Goal: Task Accomplishment & Management: Complete application form

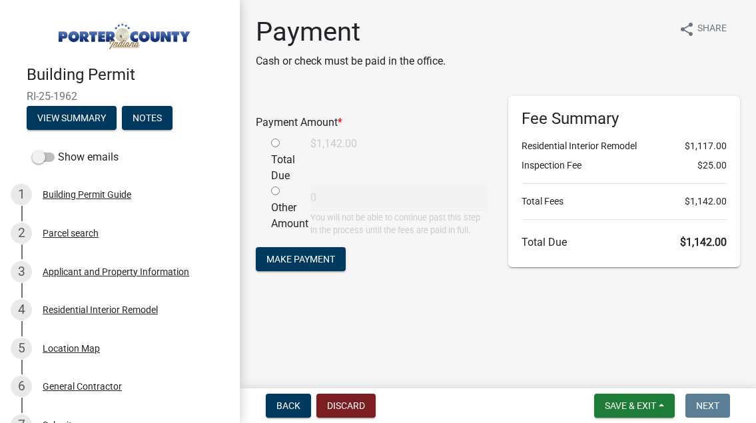
scroll to position [367, 0]
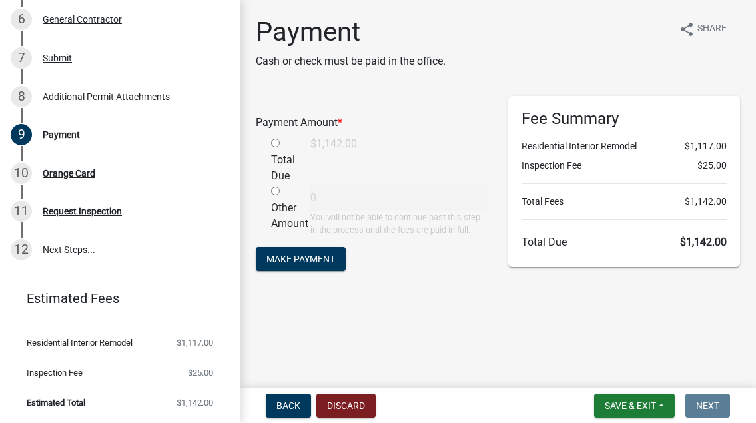
click at [278, 144] on input "radio" at bounding box center [275, 143] width 9 height 9
radio input "true"
type input "1142"
click at [302, 259] on span "Make Payment" at bounding box center [300, 259] width 69 height 11
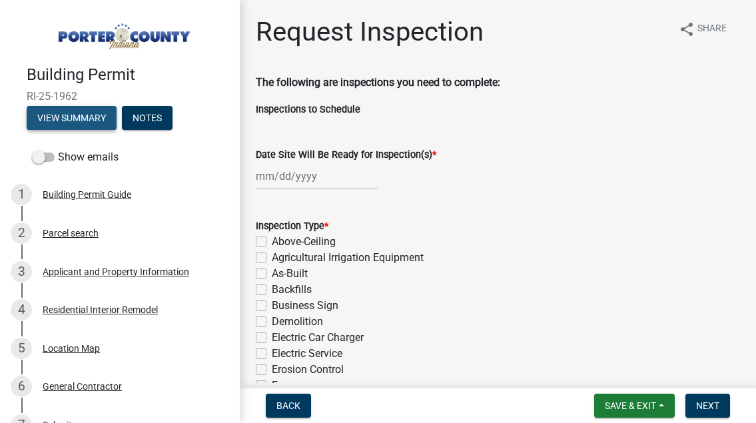
click at [91, 126] on button "View Summary" at bounding box center [72, 118] width 90 height 24
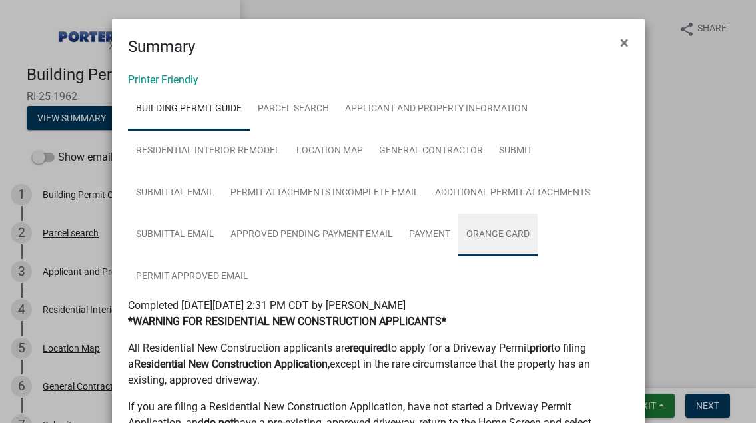
click at [491, 235] on link "Orange Card" at bounding box center [497, 235] width 79 height 43
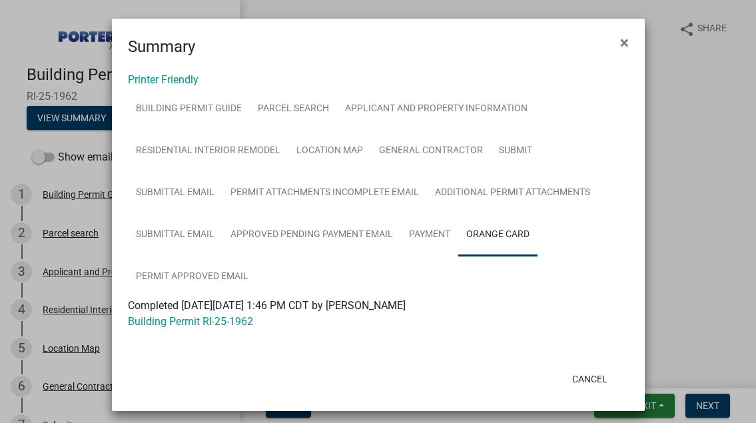
scroll to position [7, 0]
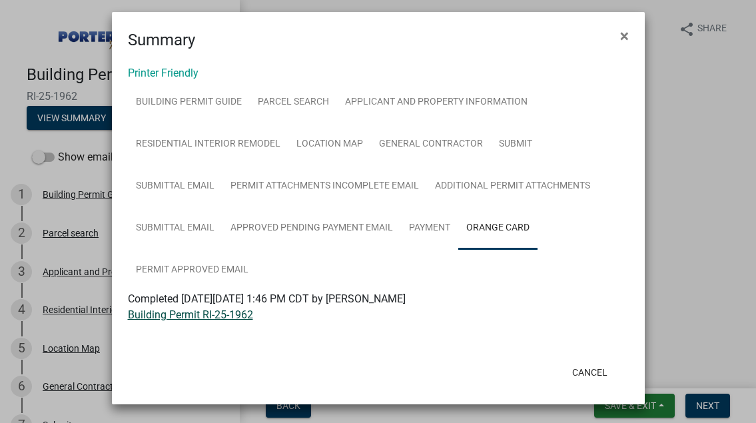
click at [220, 314] on link "Building Permit RI-25-1962" at bounding box center [190, 314] width 125 height 13
click at [622, 35] on span "×" at bounding box center [624, 36] width 9 height 19
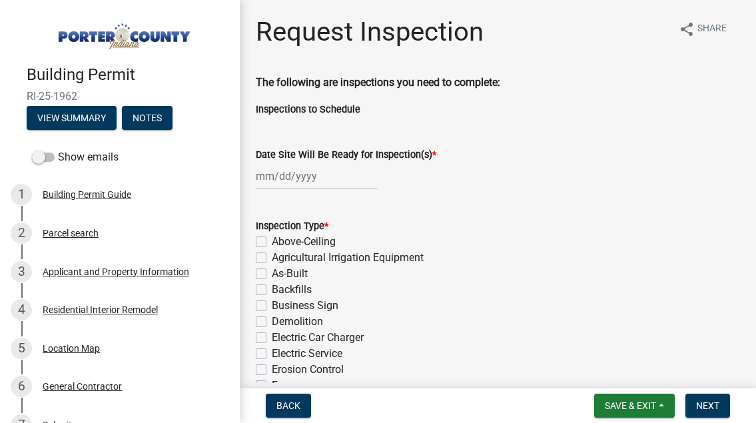
click at [115, 42] on img at bounding box center [123, 32] width 192 height 37
click at [85, 41] on img at bounding box center [123, 32] width 192 height 37
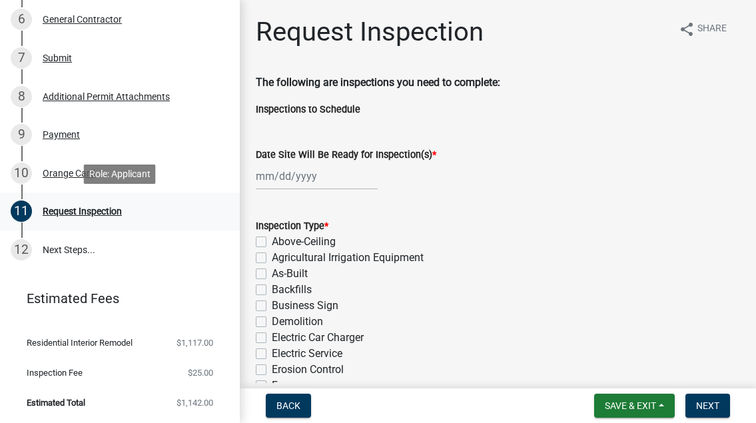
scroll to position [0, 0]
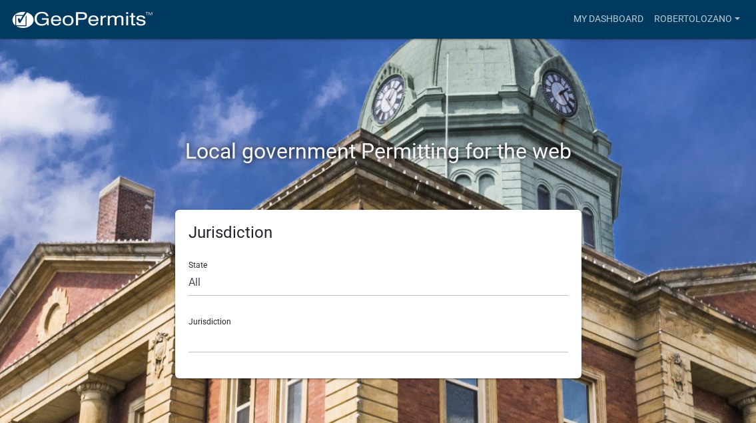
click at [229, 322] on div "Jurisdiction Custer County, Colorado Carroll County, Georgia Cook County, Georg…" at bounding box center [379, 330] width 380 height 46
click at [189, 269] on select "All Colorado Georgia Indiana Iowa Kansas Minnesota Ohio South Carolina Wisconsin" at bounding box center [379, 282] width 380 height 27
select select "Indiana"
click option "Indiana" at bounding box center [0, 0] width 0 height 0
click at [189, 326] on select "City of Charlestown, Indiana City of Jeffersonville, Indiana City of Logansport…" at bounding box center [379, 339] width 380 height 27
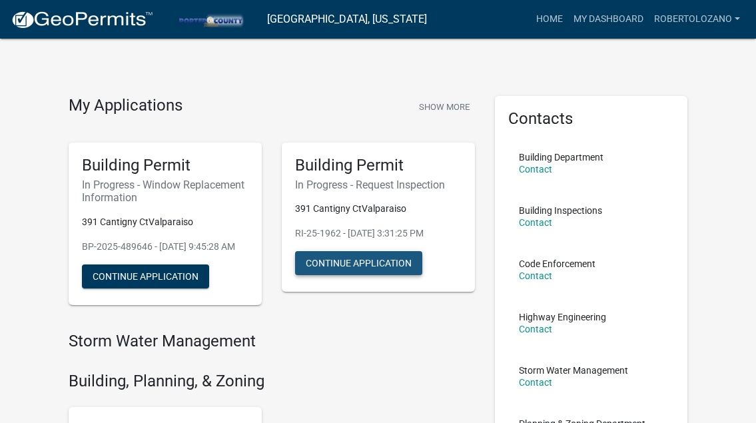
click at [363, 264] on button "Continue Application" at bounding box center [358, 263] width 127 height 24
click at [432, 99] on button "Show More" at bounding box center [444, 107] width 61 height 22
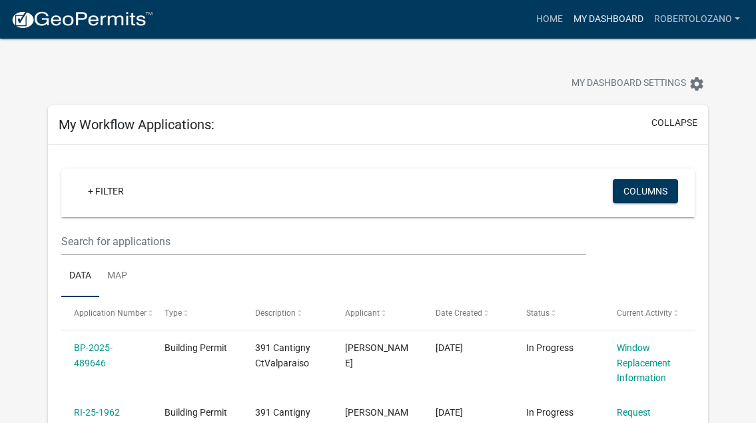
click at [590, 20] on link "My Dashboard" at bounding box center [608, 19] width 81 height 25
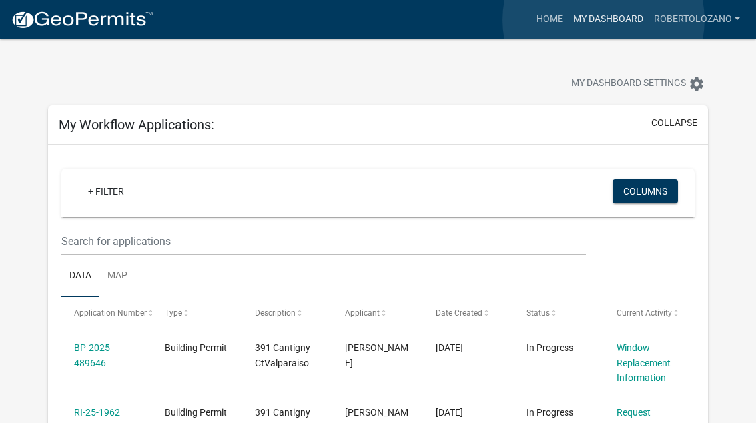
click at [604, 20] on link "My Dashboard" at bounding box center [608, 19] width 81 height 25
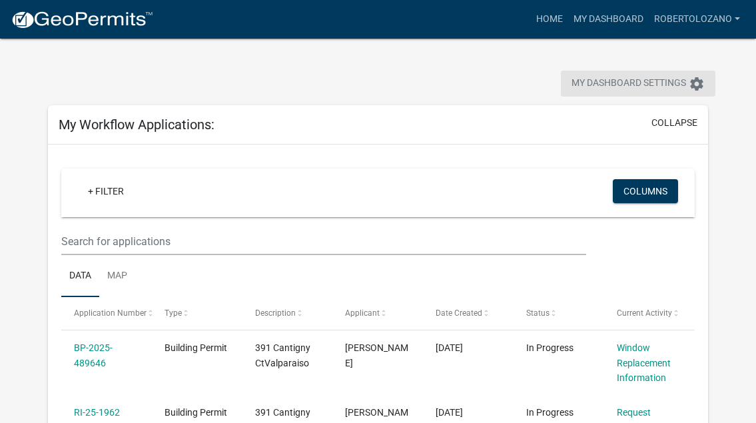
click at [701, 83] on icon "settings" at bounding box center [697, 84] width 16 height 16
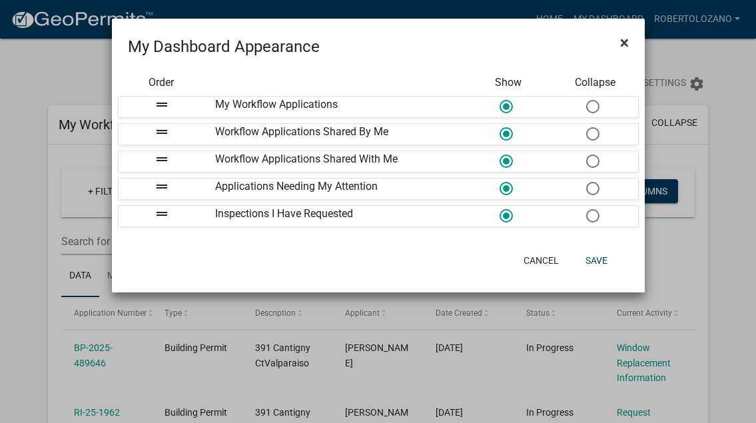
click at [615, 46] on button "×" at bounding box center [625, 42] width 30 height 37
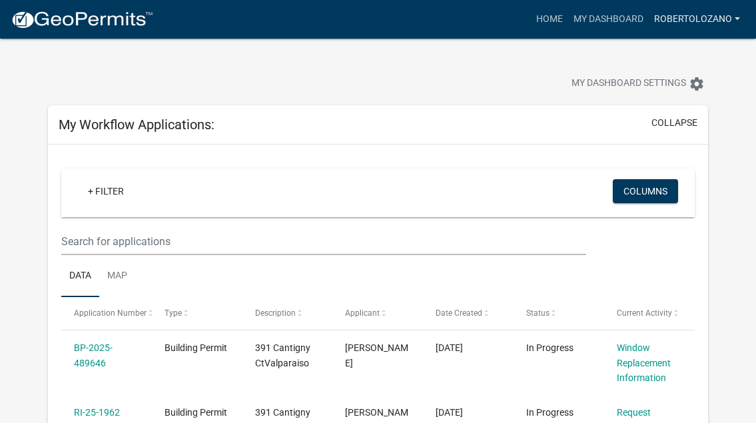
click at [736, 17] on link "robertolozano" at bounding box center [697, 19] width 97 height 25
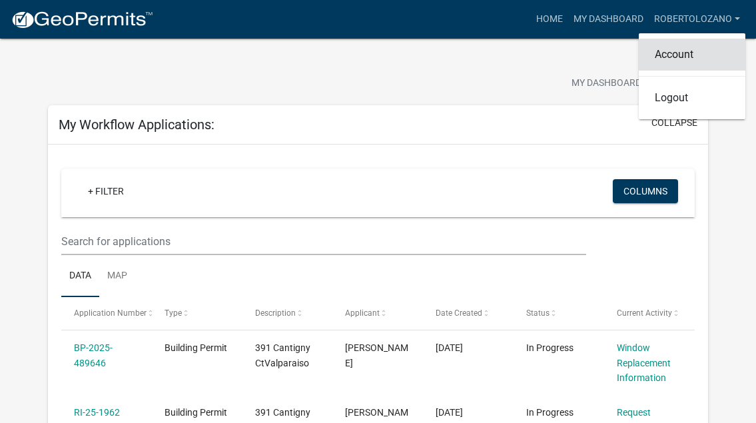
click at [673, 59] on link "Account" at bounding box center [692, 55] width 107 height 32
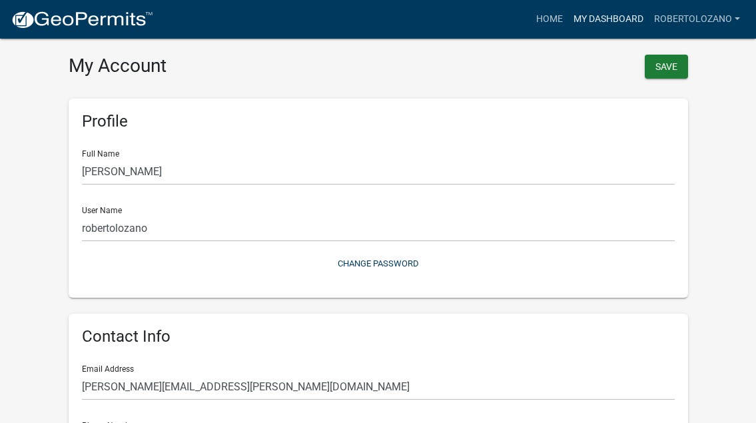
click at [628, 22] on link "My Dashboard" at bounding box center [608, 19] width 81 height 25
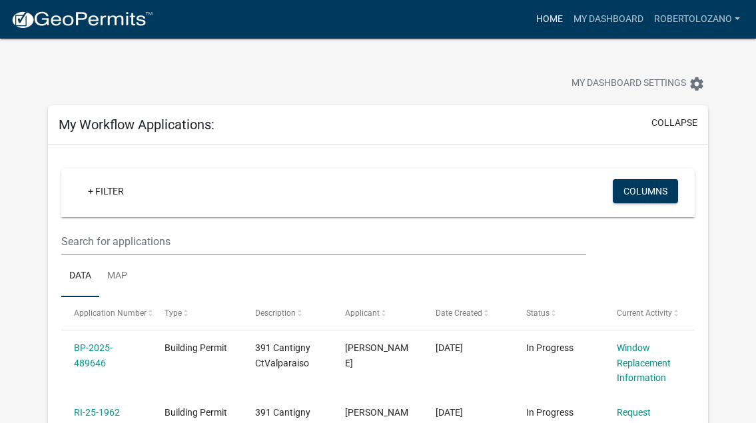
click at [549, 21] on link "Home" at bounding box center [549, 19] width 37 height 25
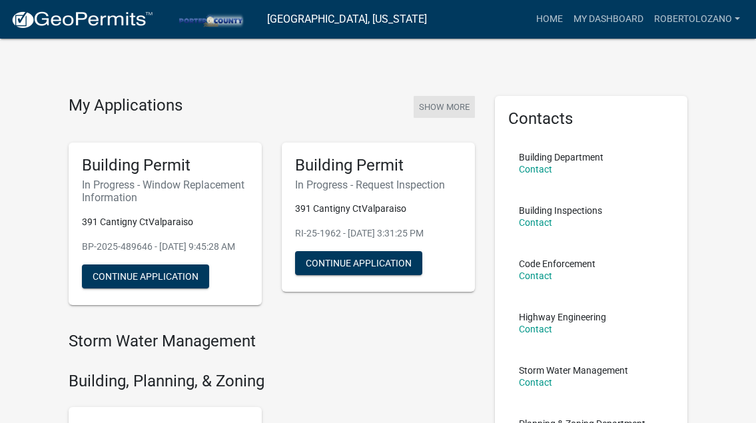
click at [445, 107] on button "Show More" at bounding box center [444, 107] width 61 height 22
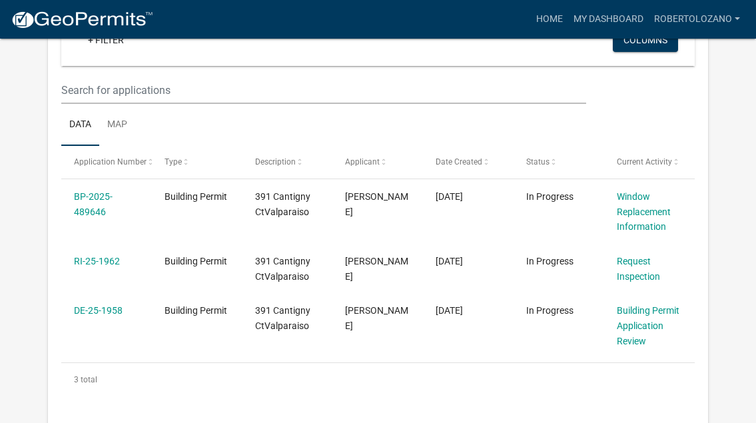
scroll to position [185, 0]
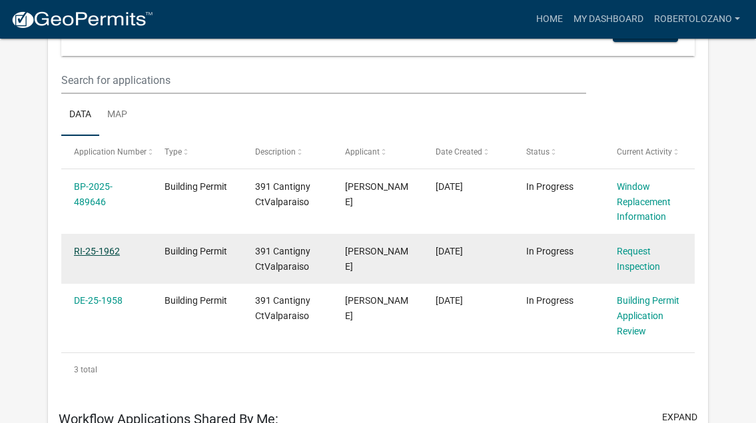
click at [109, 252] on link "RI-25-1962" at bounding box center [97, 251] width 46 height 11
